Goal: Task Accomplishment & Management: Use online tool/utility

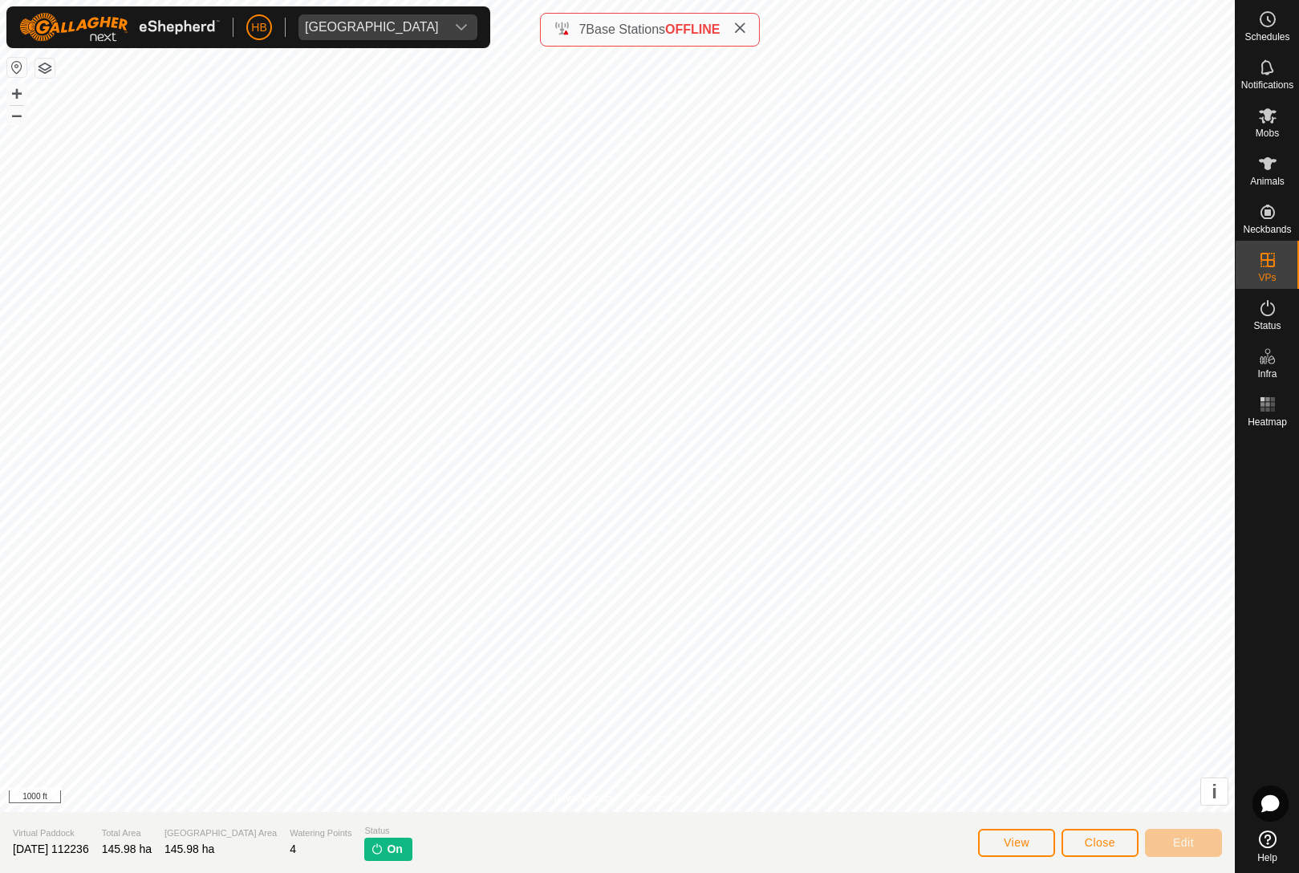
click at [1267, 122] on icon at bounding box center [1268, 115] width 18 height 15
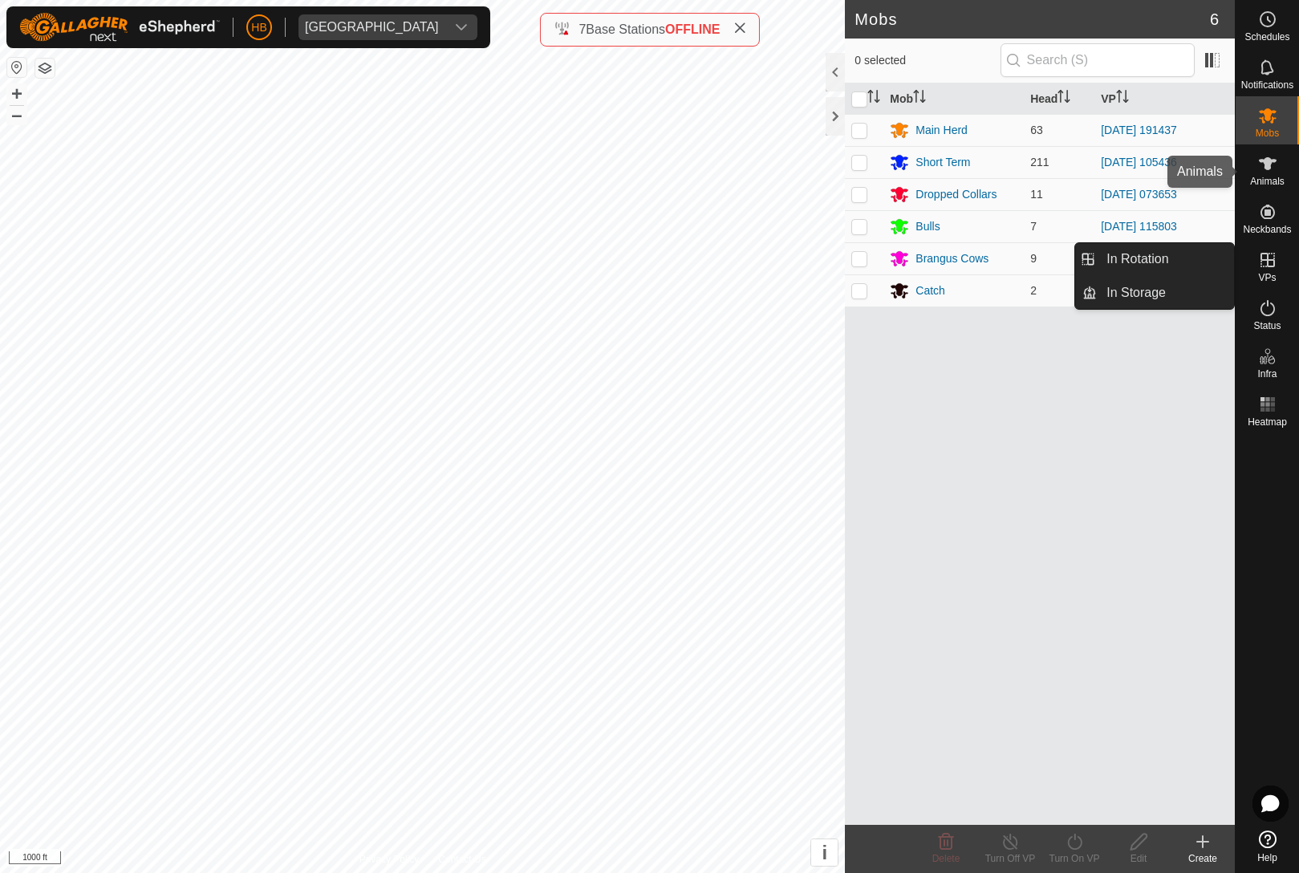
click at [1263, 150] on div "Animals" at bounding box center [1267, 168] width 63 height 48
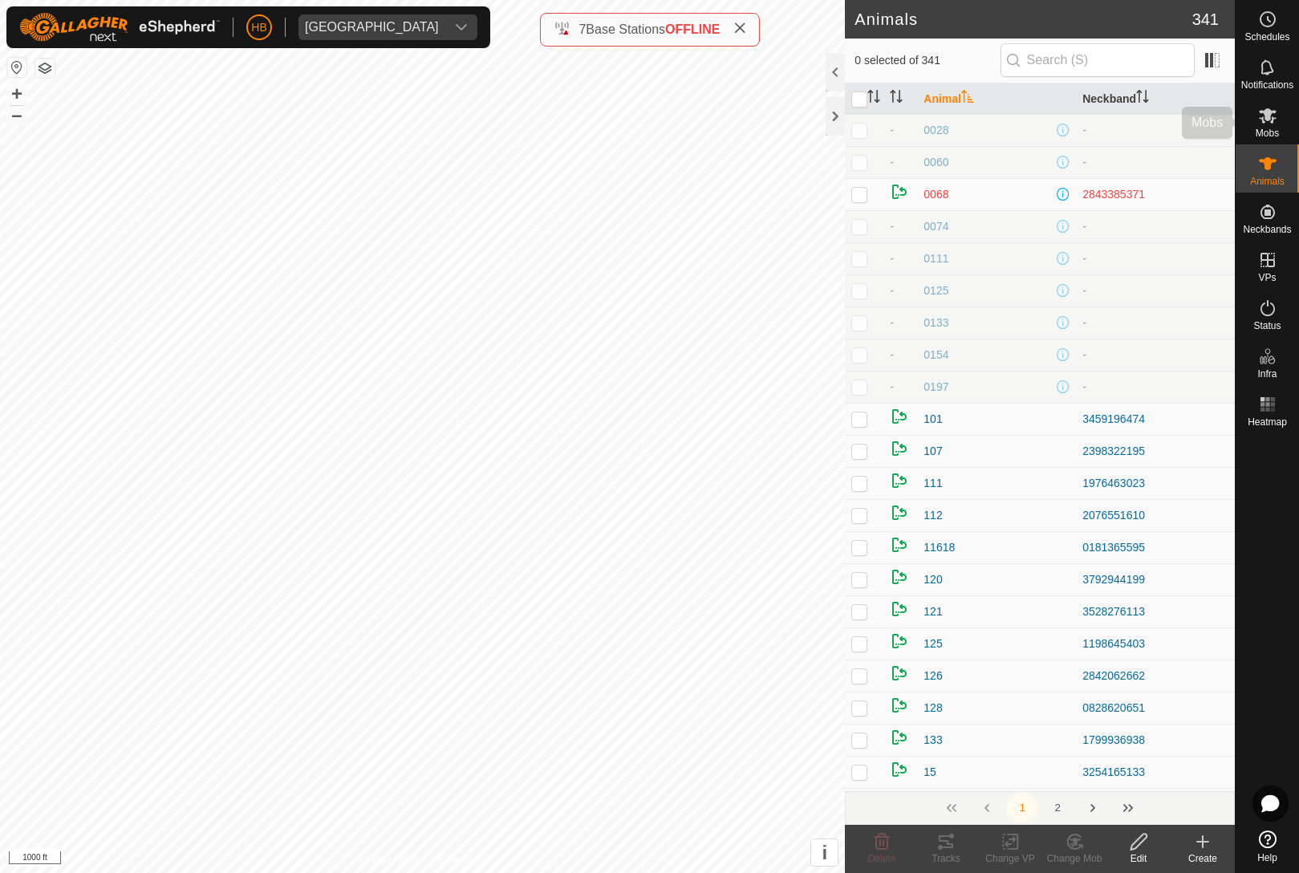
click at [1269, 123] on icon at bounding box center [1267, 115] width 19 height 19
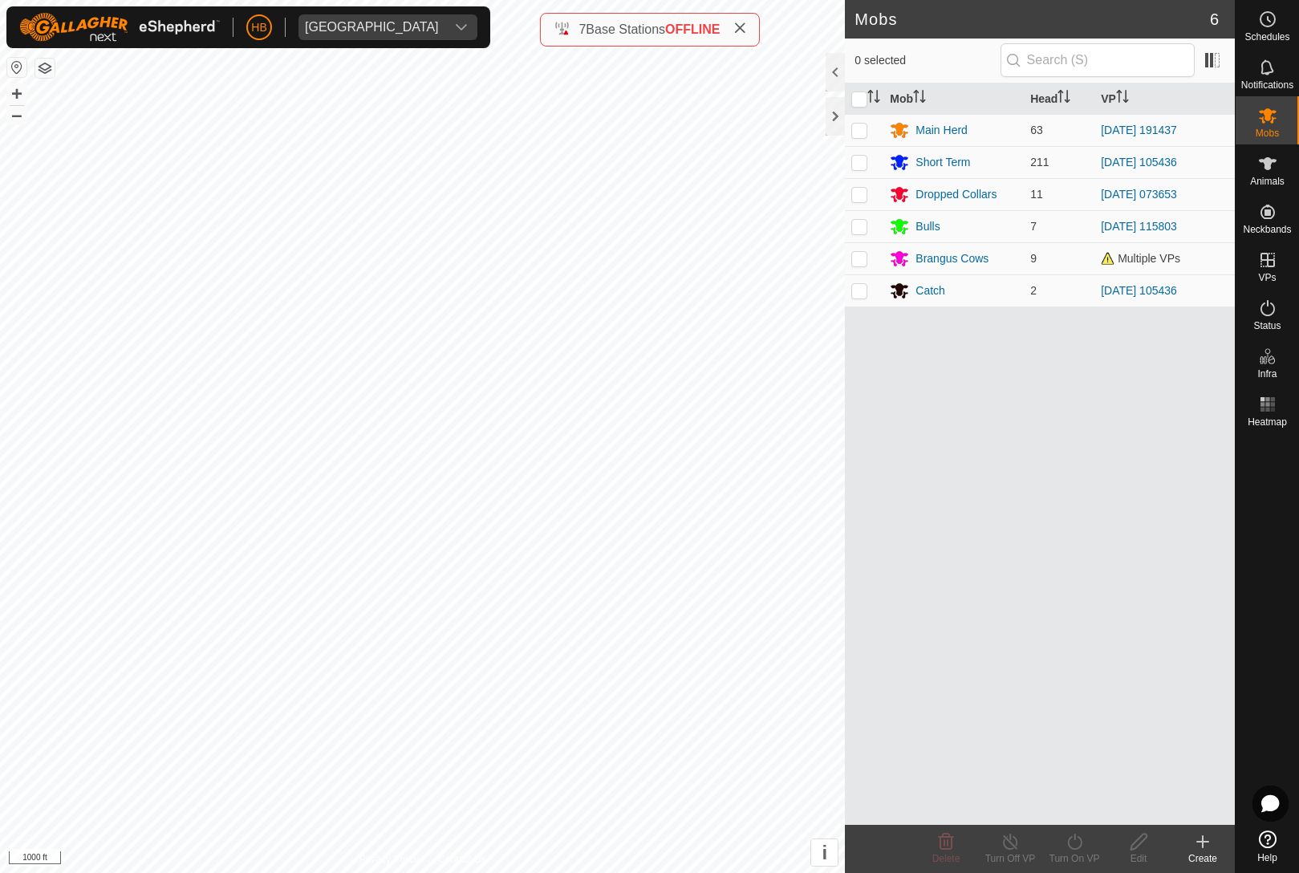
click at [870, 140] on td at bounding box center [864, 130] width 39 height 32
checkbox input "true"
click at [1074, 847] on icon at bounding box center [1075, 841] width 20 height 19
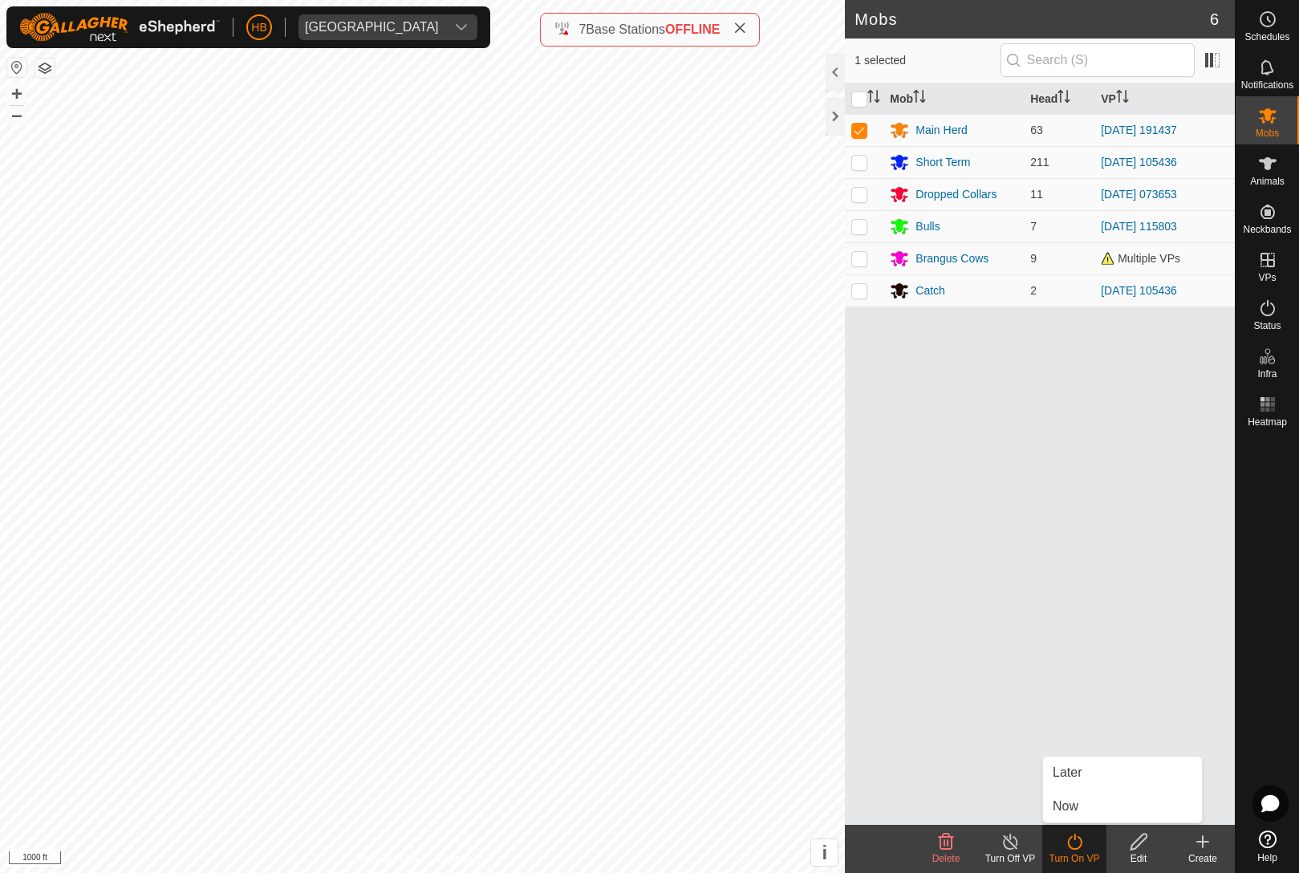
click at [1104, 793] on link "Now" at bounding box center [1122, 806] width 159 height 32
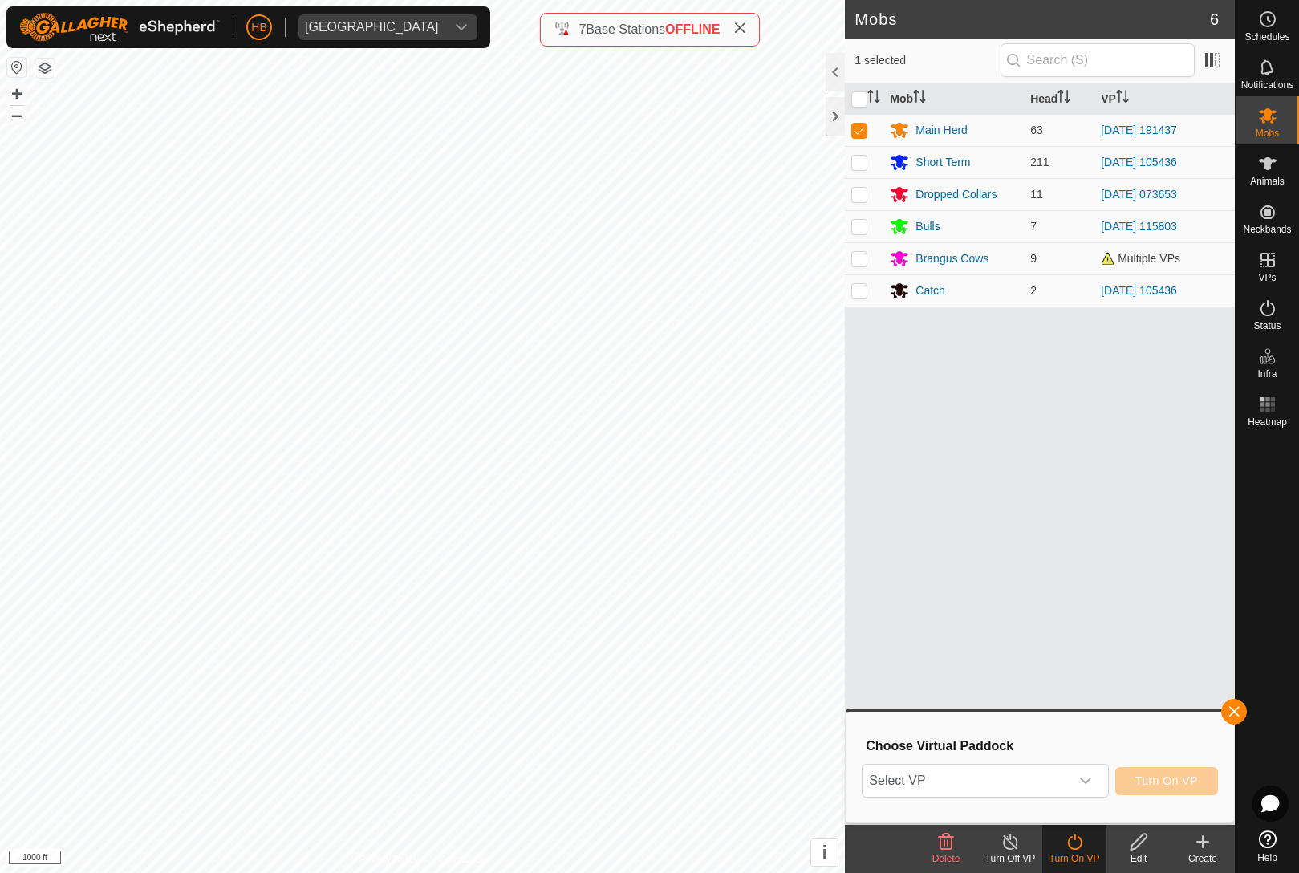
click at [1067, 777] on span "Select VP" at bounding box center [965, 781] width 206 height 32
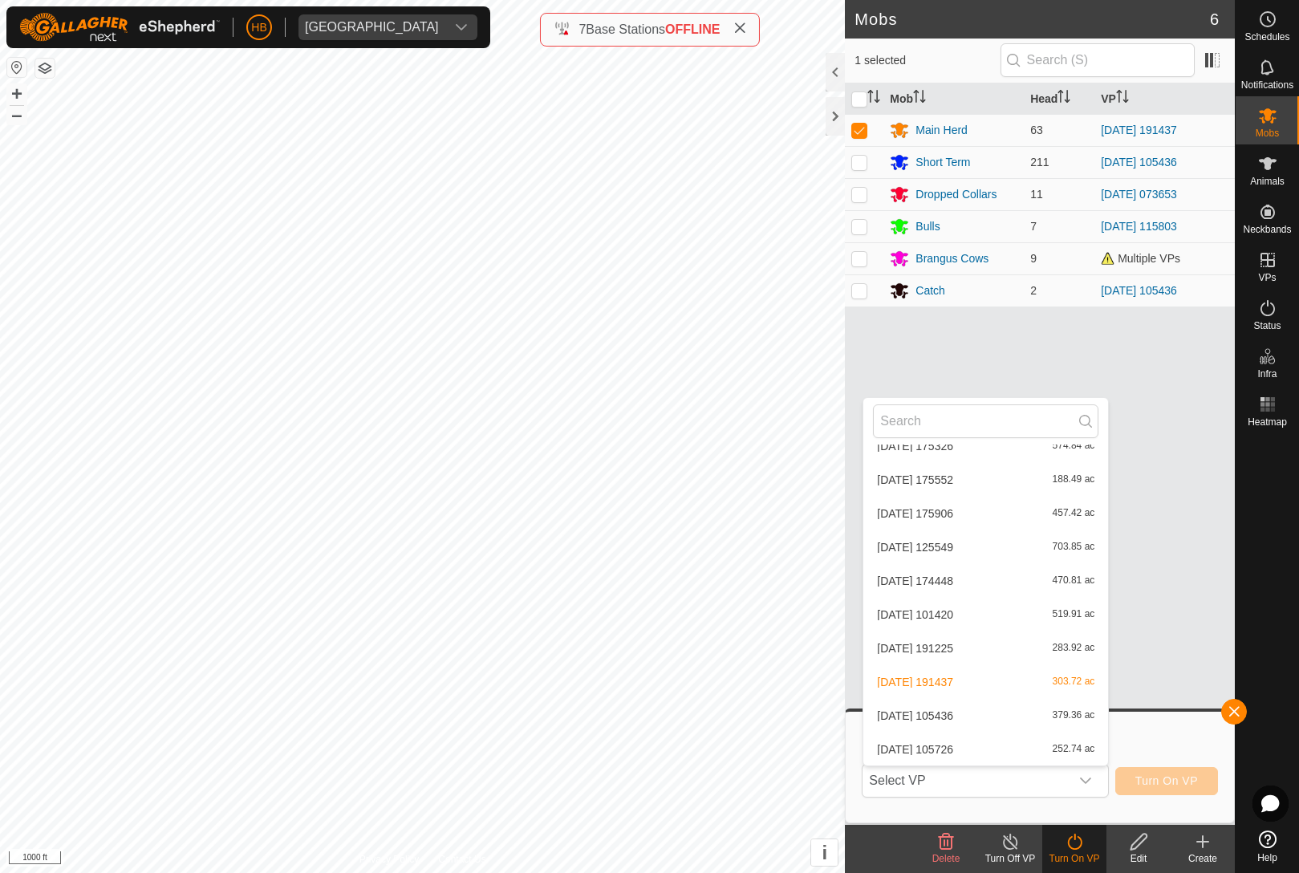
scroll to position [6410, 0]
click at [1017, 724] on div "[DATE] 105436 379.36 ac" at bounding box center [985, 715] width 225 height 19
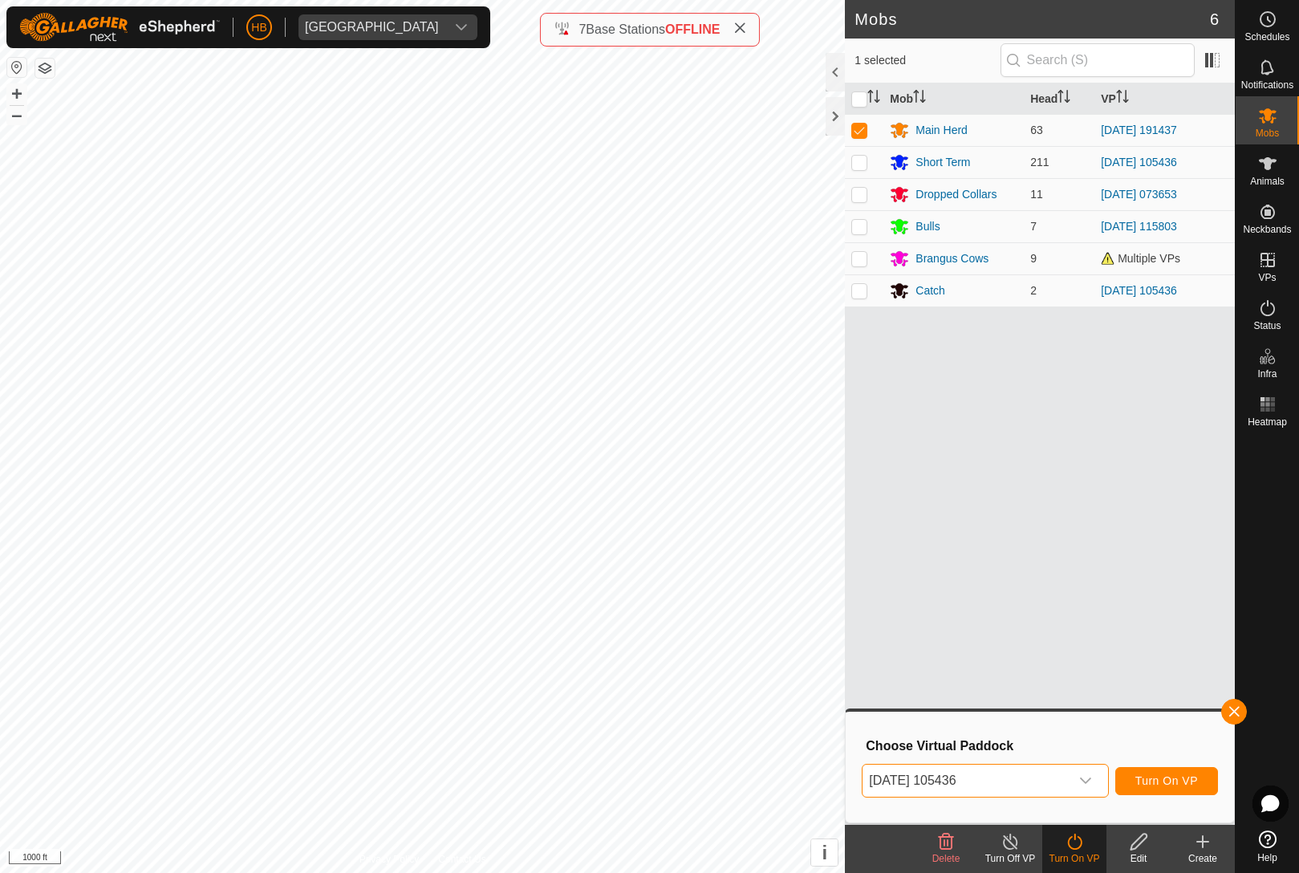
click at [1053, 765] on span "[DATE] 105436" at bounding box center [965, 781] width 206 height 32
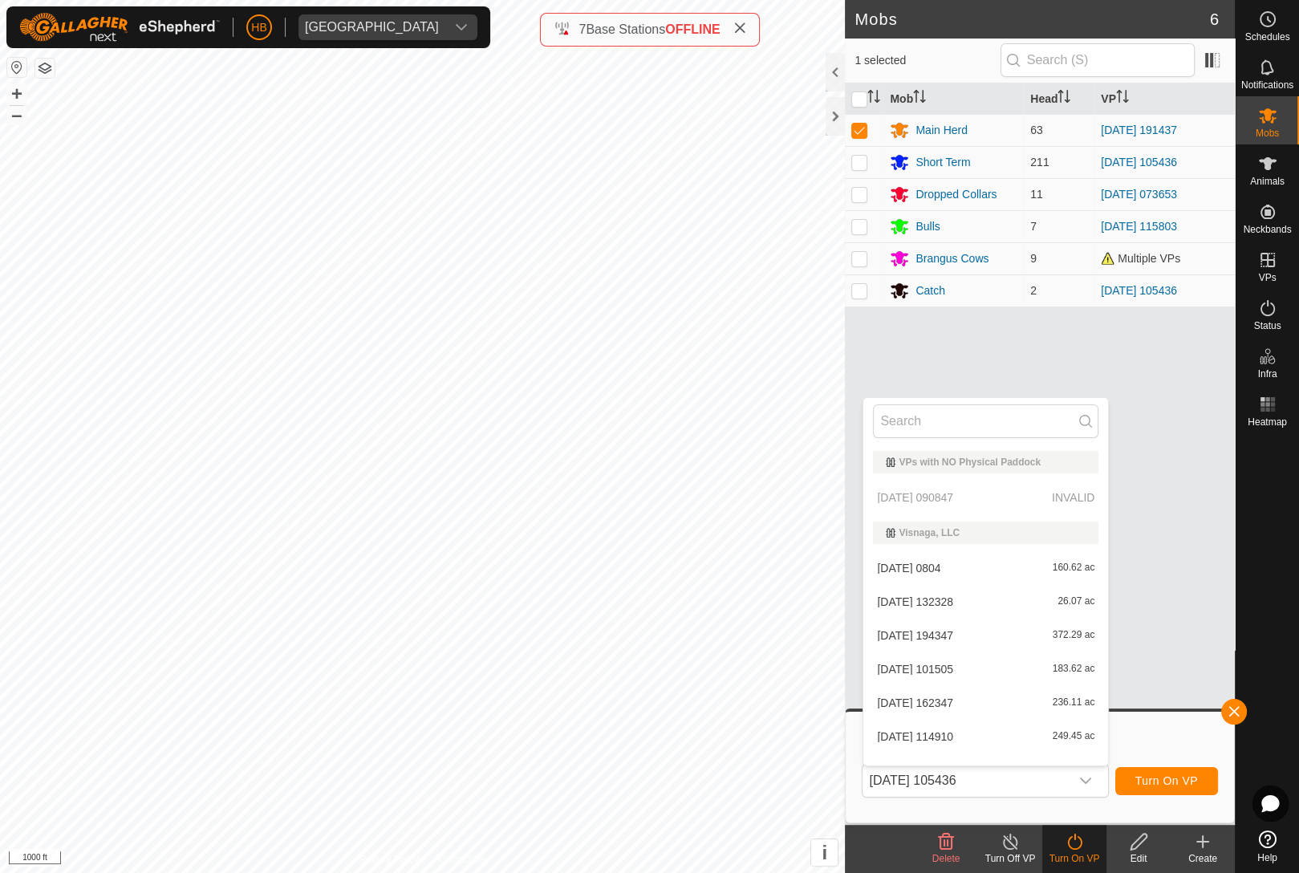
scroll to position [6375, 0]
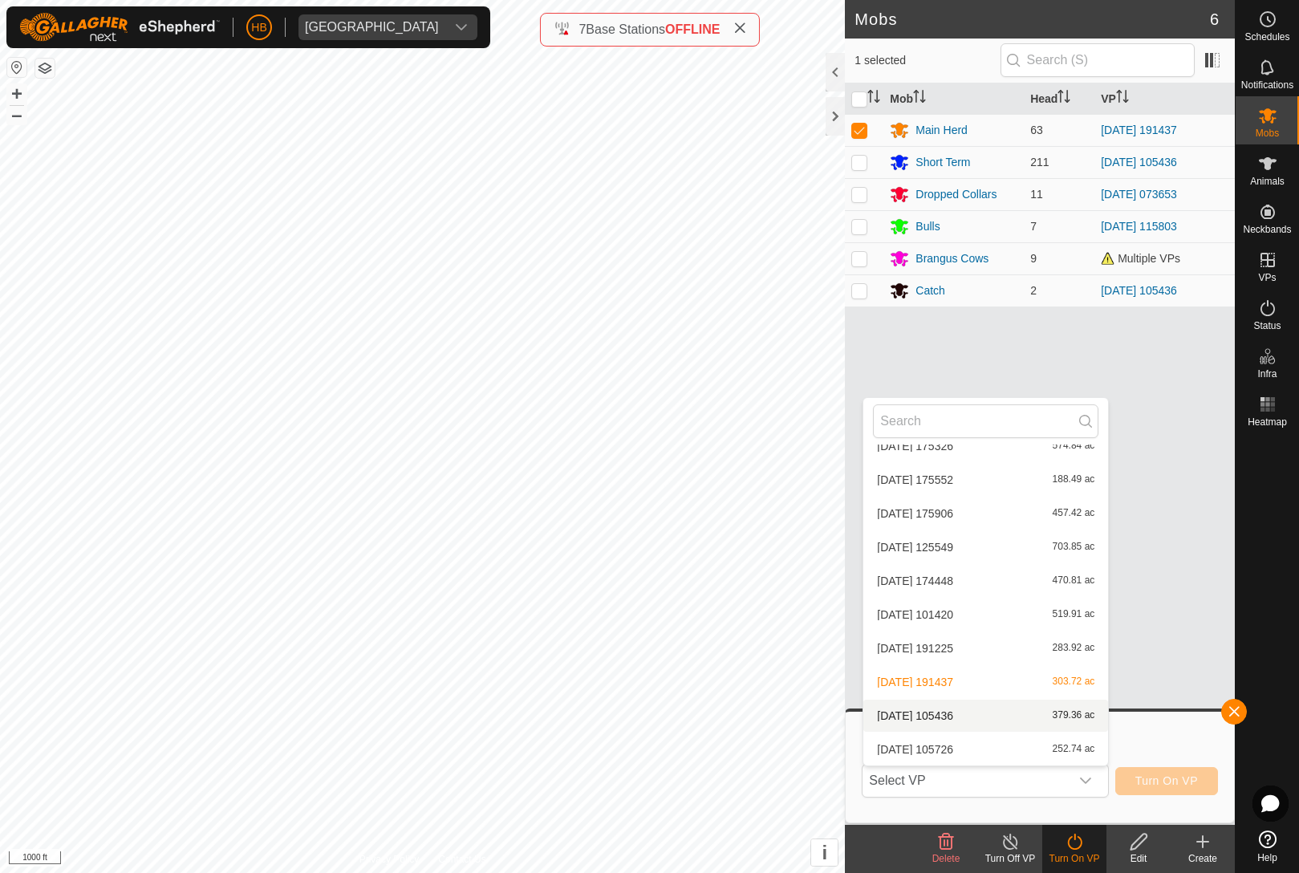
click at [1053, 725] on div "[DATE] 105436 379.36 ac" at bounding box center [985, 715] width 225 height 19
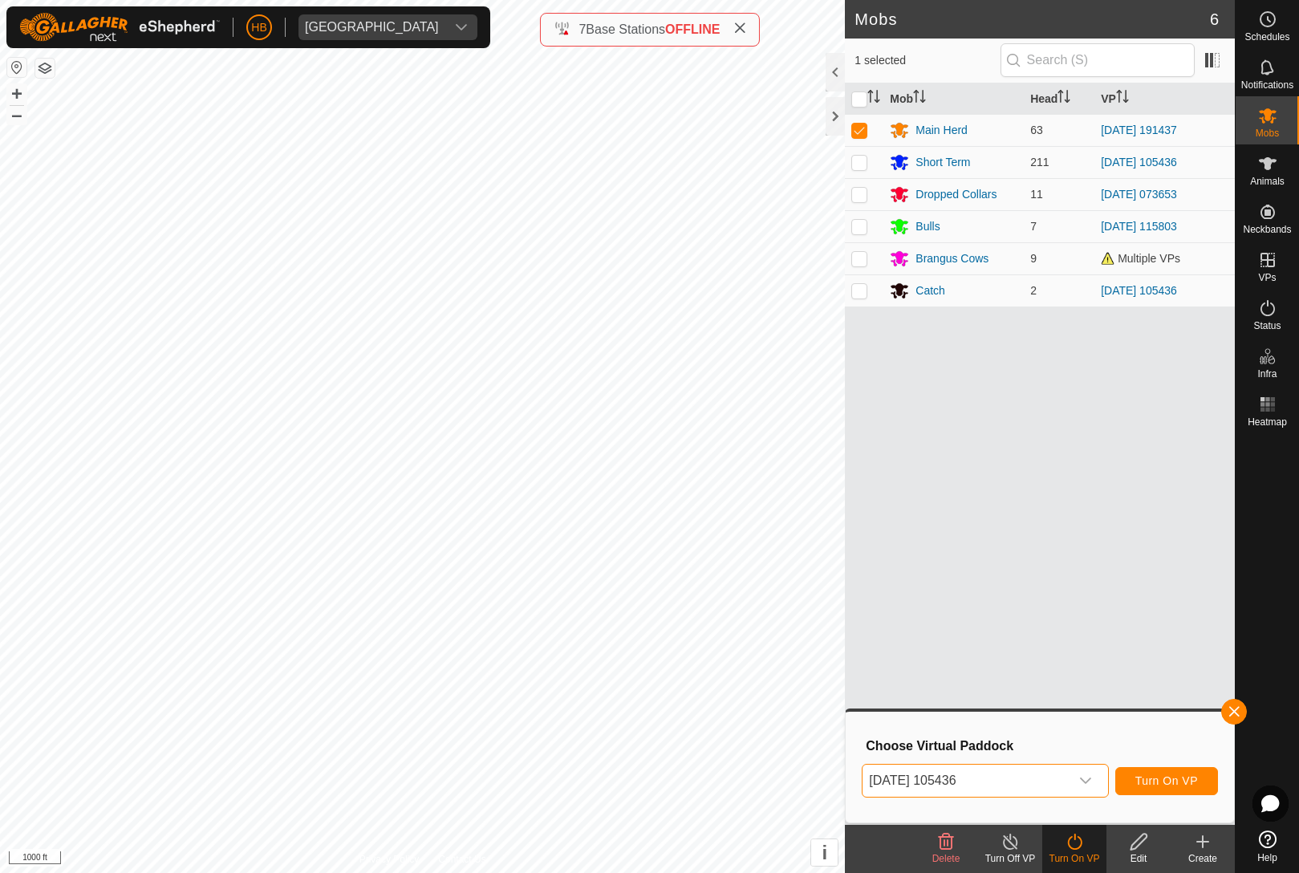
click at [1054, 769] on span "[DATE] 105436" at bounding box center [965, 781] width 206 height 32
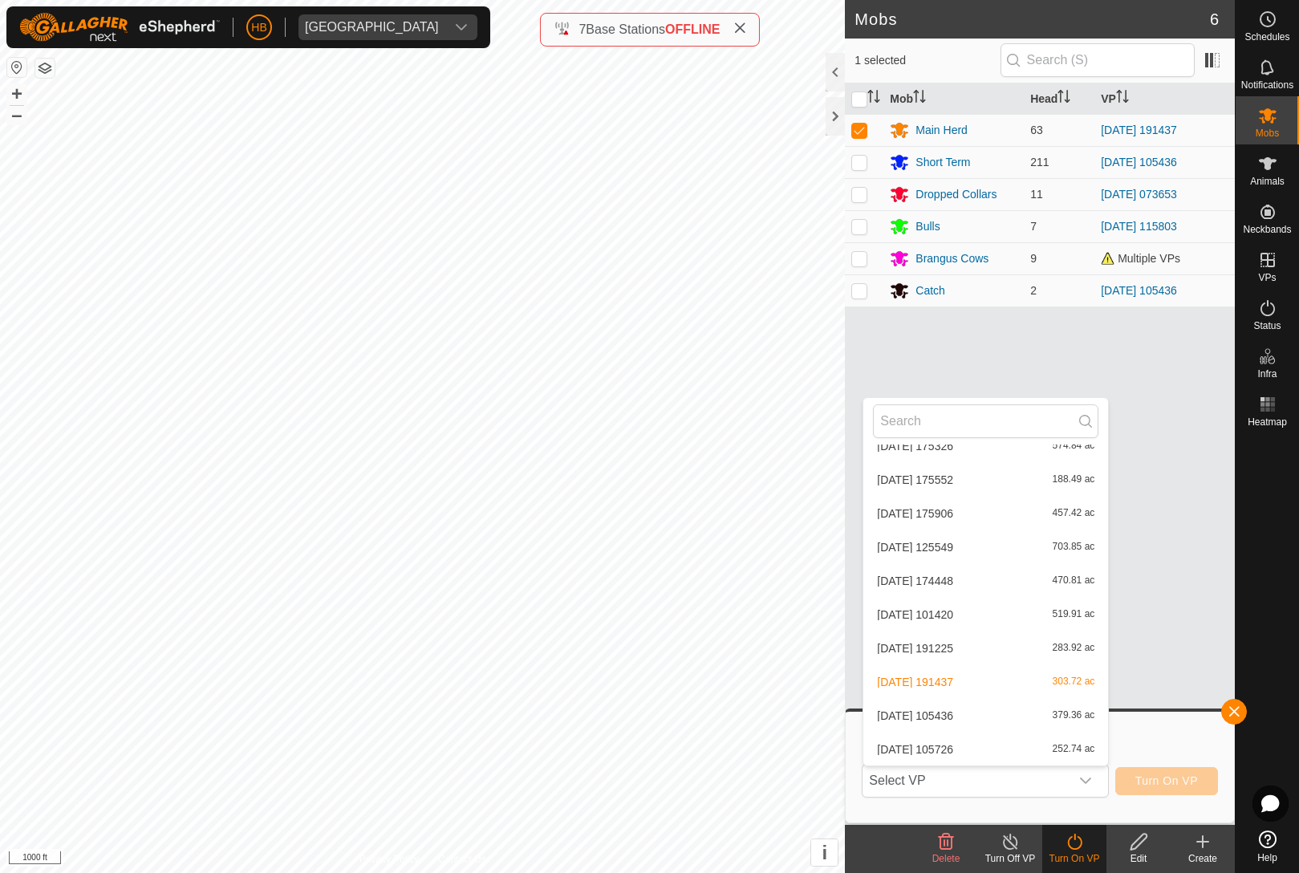
scroll to position [6410, 0]
click at [1066, 745] on span "252.74 ac" at bounding box center [1074, 749] width 43 height 11
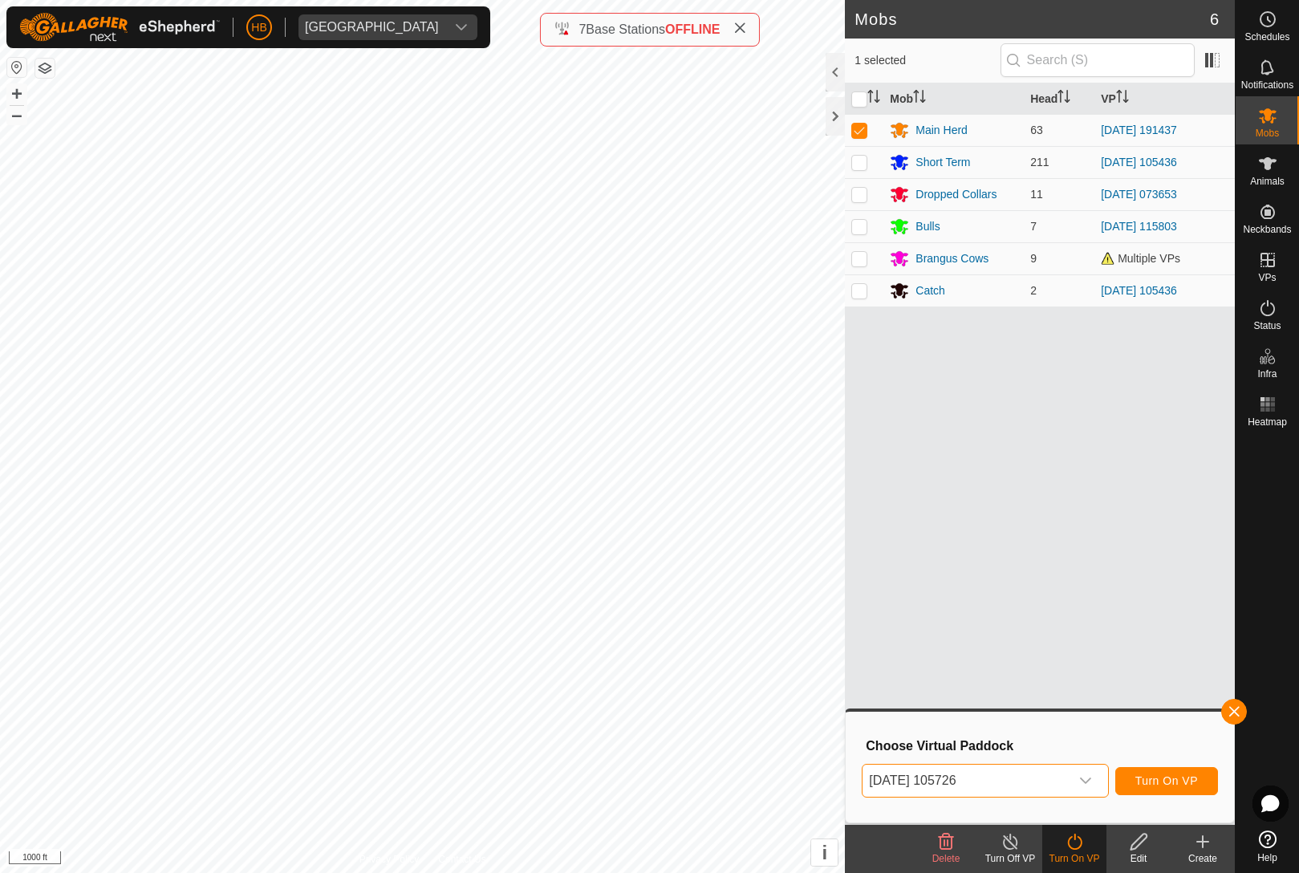
click at [1172, 767] on button "Turn On VP" at bounding box center [1166, 781] width 103 height 28
